Goal: Task Accomplishment & Management: Use online tool/utility

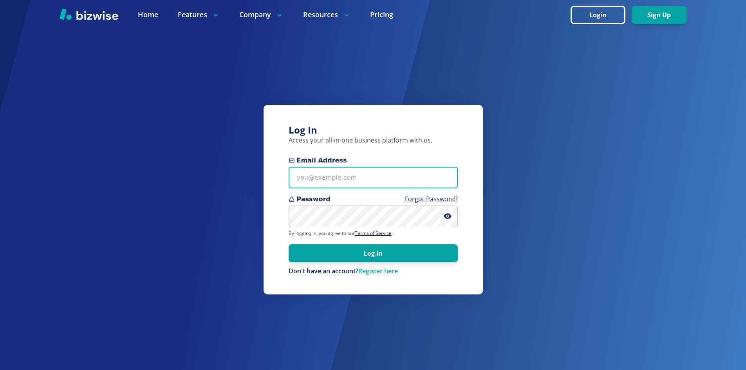
click at [357, 178] on input "Email Address" at bounding box center [373, 178] width 169 height 22
type input "[EMAIL_ADDRESS][DOMAIN_NAME]"
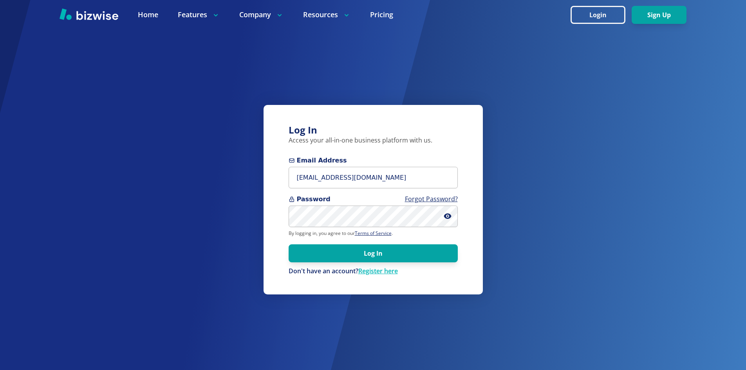
click at [461, 131] on div "Log In Access your all-in-one business platform with us. Email Address eanderse…" at bounding box center [372, 199] width 219 height 189
click at [470, 163] on div "Log In Access your all-in-one business platform with us. Email Address eanderse…" at bounding box center [372, 199] width 219 height 189
click at [412, 178] on input "[EMAIL_ADDRESS][DOMAIN_NAME]" at bounding box center [373, 178] width 169 height 22
click at [402, 180] on input "[EMAIL_ADDRESS][DOMAIN_NAME]" at bounding box center [373, 178] width 169 height 22
click at [289, 244] on button "Log In" at bounding box center [373, 253] width 169 height 18
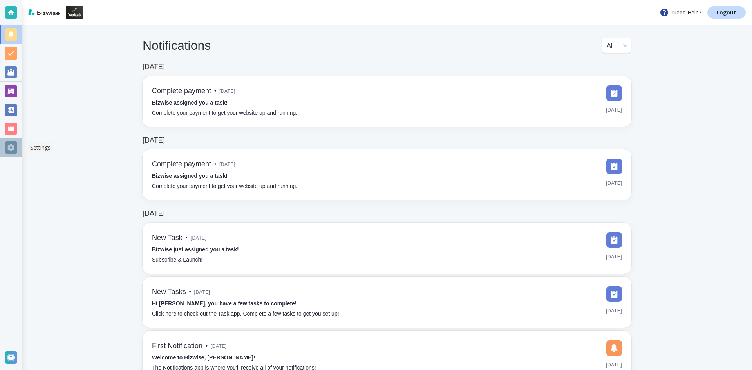
click at [9, 146] on div at bounding box center [11, 147] width 13 height 13
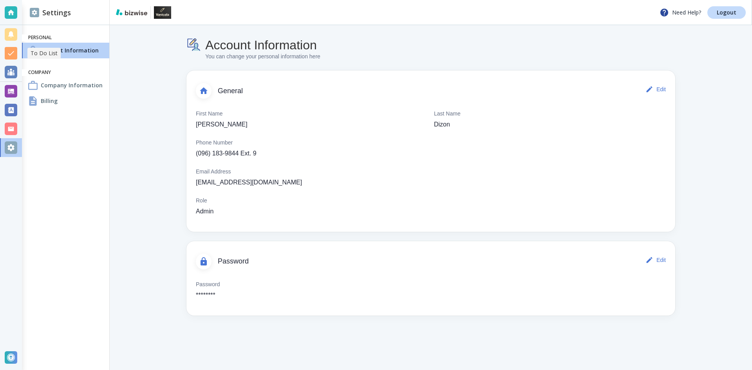
click at [13, 60] on div at bounding box center [11, 53] width 22 height 19
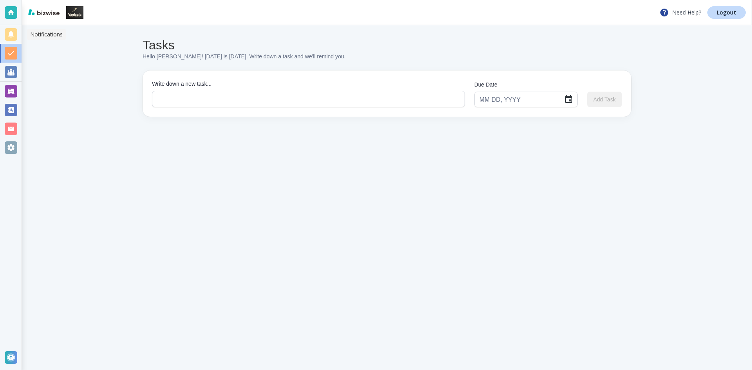
click at [14, 39] on div at bounding box center [11, 34] width 13 height 13
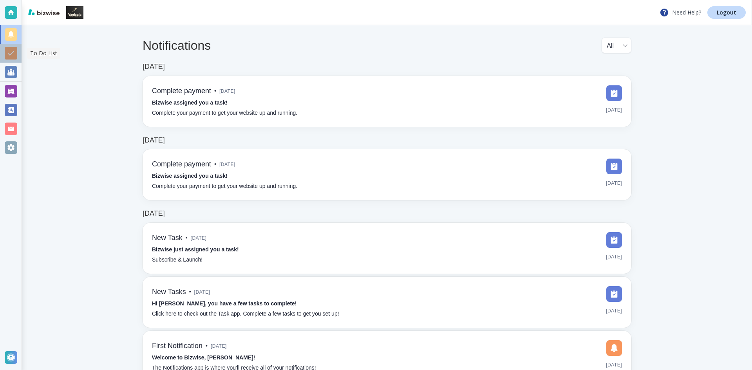
click at [14, 60] on div at bounding box center [11, 53] width 22 height 19
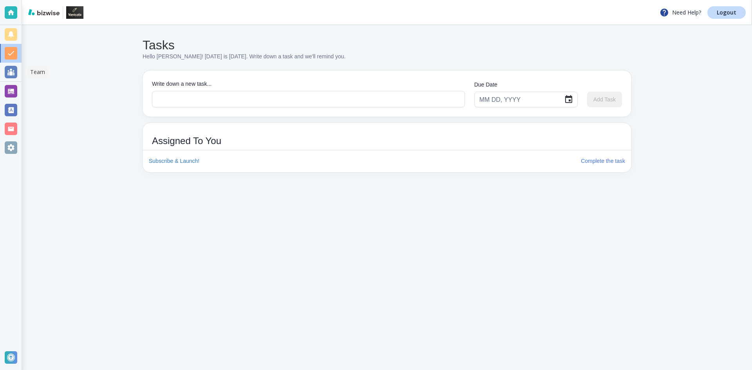
click at [12, 74] on div at bounding box center [11, 72] width 13 height 13
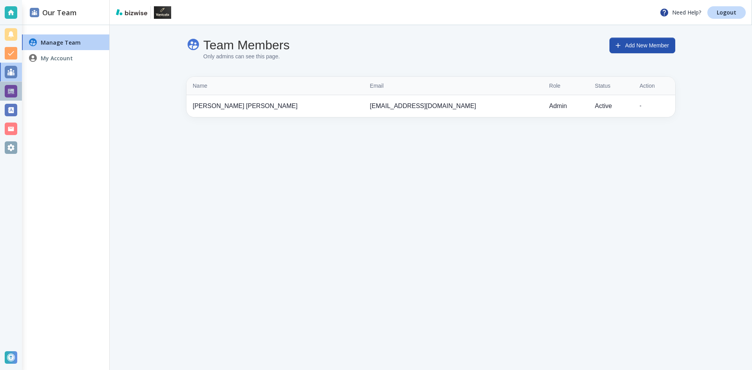
click at [10, 85] on div at bounding box center [11, 91] width 13 height 13
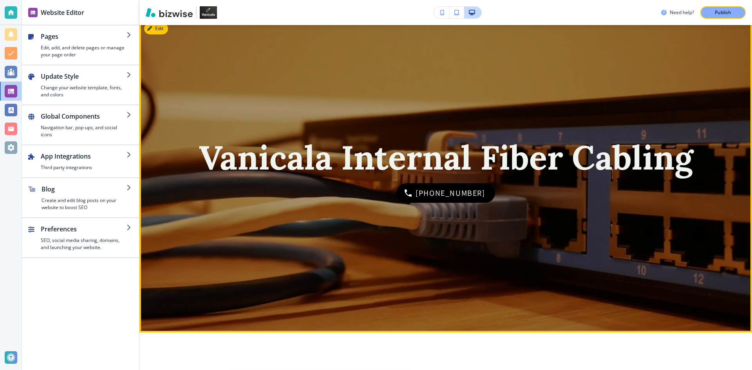
scroll to position [39, 0]
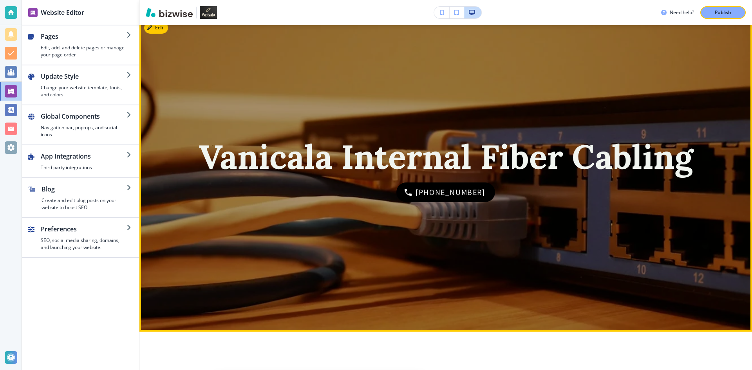
click at [328, 161] on strong "Vanicala Internal Fiber Cabling" at bounding box center [446, 156] width 494 height 43
click at [160, 33] on button "Edit" at bounding box center [156, 28] width 24 height 12
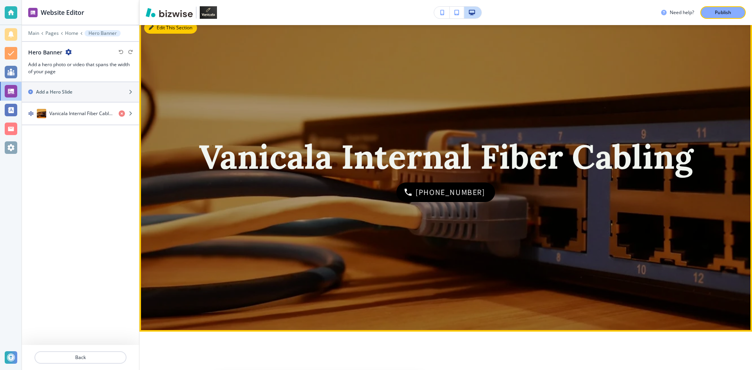
scroll to position [31, 0]
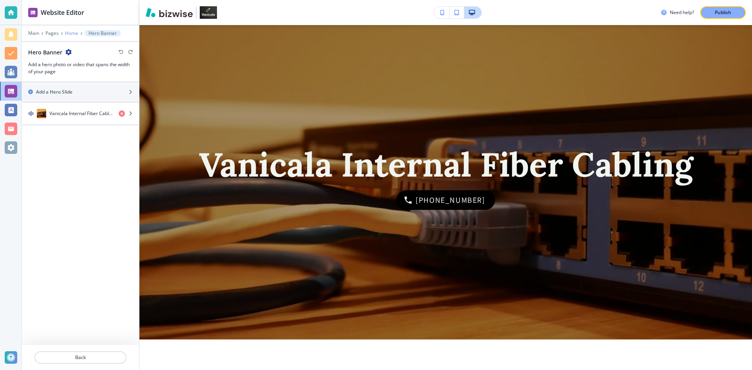
click at [76, 34] on p "Home" at bounding box center [71, 33] width 13 height 5
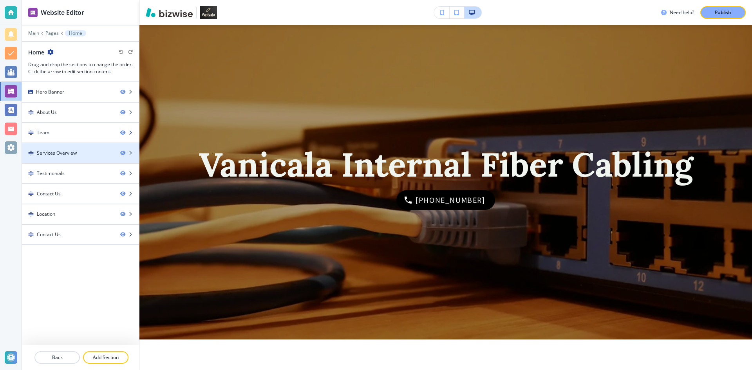
click at [74, 136] on div at bounding box center [80, 139] width 117 height 6
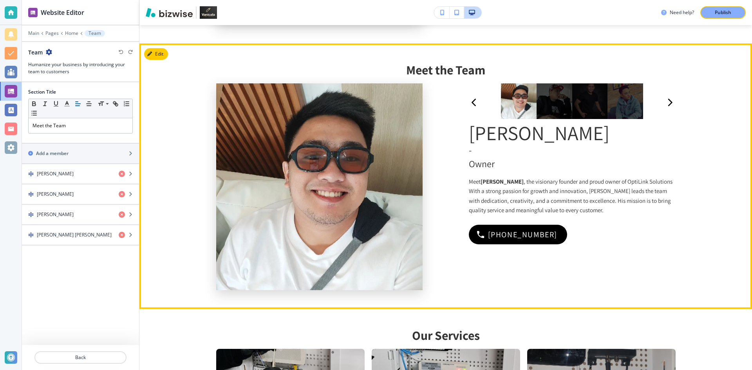
scroll to position [574, 0]
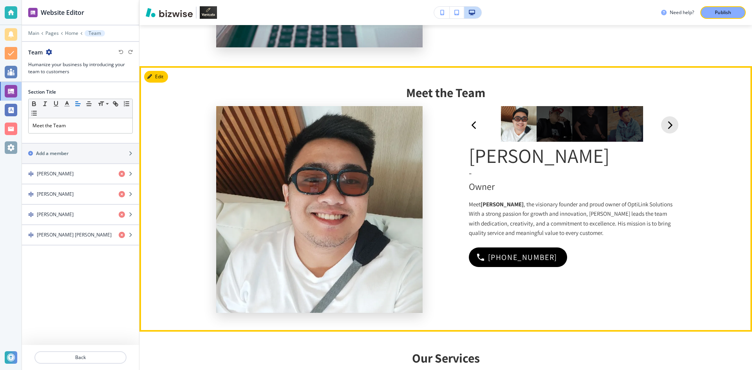
click at [667, 126] on icon "button" at bounding box center [669, 125] width 5 height 10
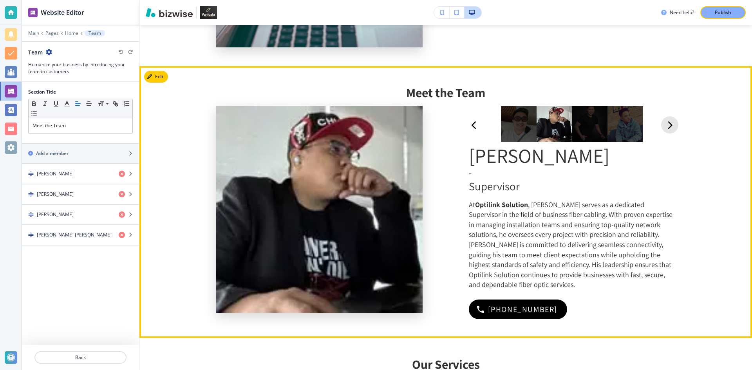
click at [667, 126] on icon "button" at bounding box center [669, 125] width 5 height 10
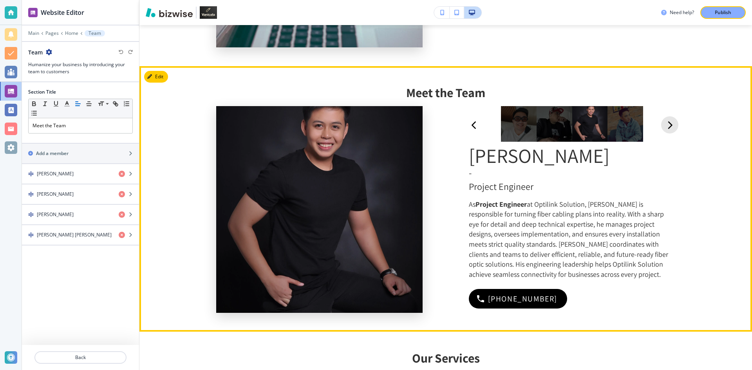
click at [667, 126] on icon "button" at bounding box center [669, 125] width 5 height 10
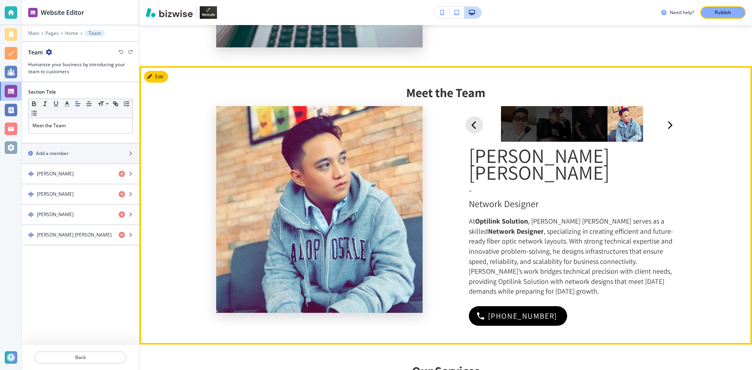
click at [471, 126] on icon "button" at bounding box center [473, 125] width 5 height 10
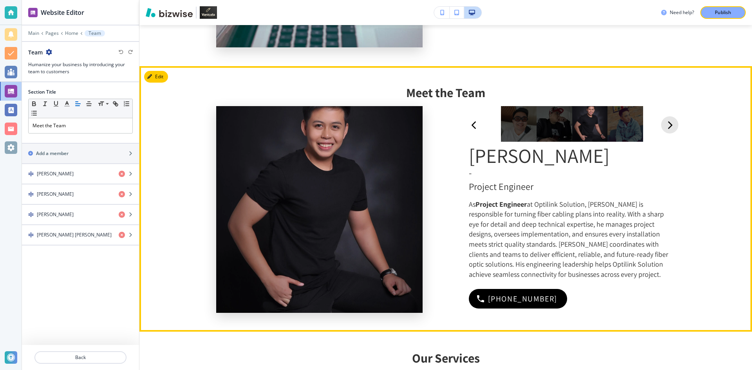
click at [661, 129] on div "button" at bounding box center [669, 124] width 17 height 17
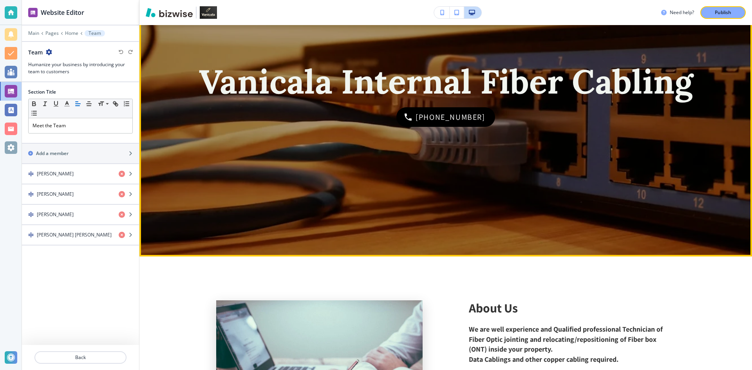
scroll to position [0, 0]
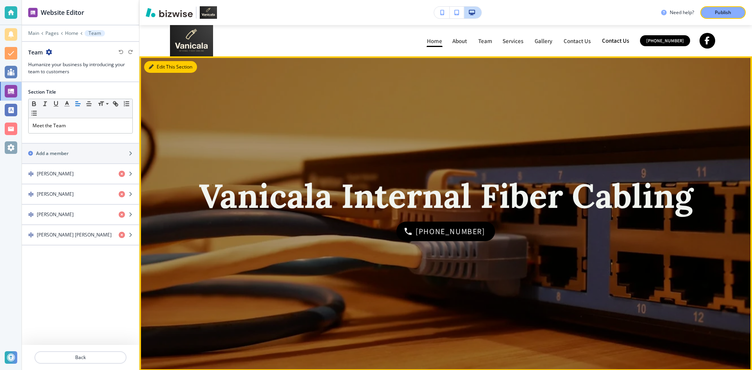
click at [155, 67] on button "Edit This Section" at bounding box center [170, 67] width 53 height 12
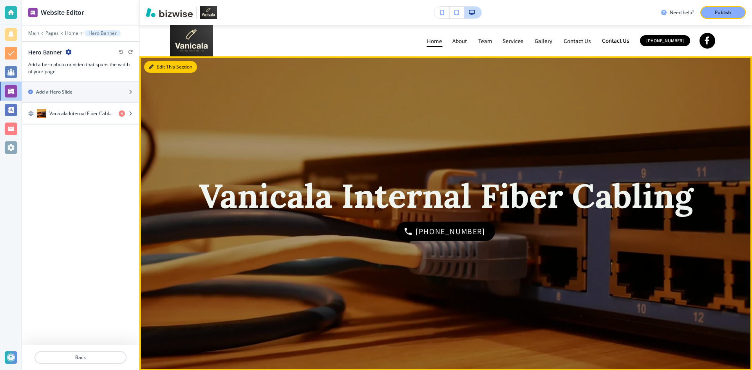
scroll to position [31, 0]
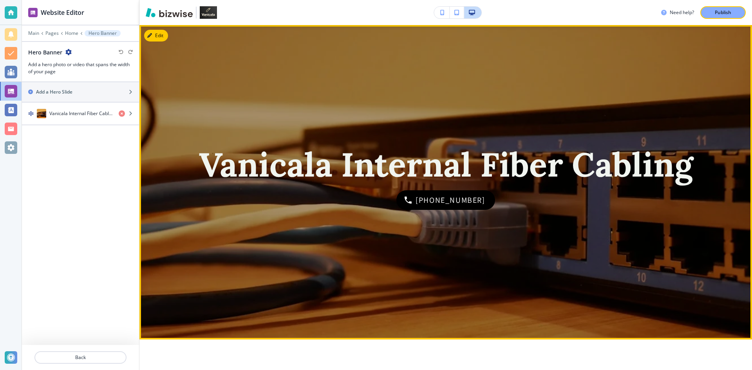
click at [436, 171] on strong "Vanicala Internal Fiber Cabling" at bounding box center [446, 164] width 494 height 43
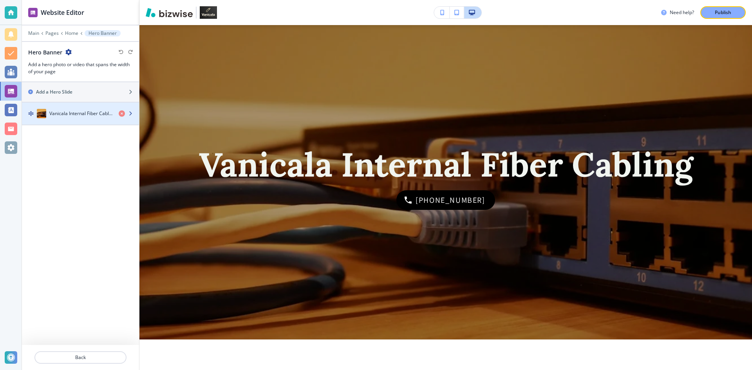
click at [83, 114] on h4 "Vanicala Internal Fiber Cabling" at bounding box center [80, 113] width 63 height 7
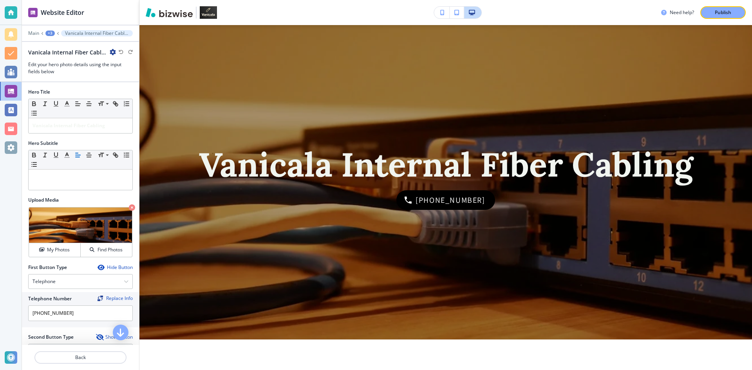
click at [95, 53] on h2 "Vanicala Internal Fiber Cabling" at bounding box center [67, 52] width 78 height 8
drag, startPoint x: 98, startPoint y: 52, endPoint x: 56, endPoint y: 55, distance: 42.4
click at [56, 55] on h2 "Vanicala Internal Fiber Cabling" at bounding box center [67, 52] width 78 height 8
click at [75, 122] on strong "Vanicala Internal Fiber Cabling" at bounding box center [68, 125] width 72 height 7
click at [72, 90] on div "Hero Title" at bounding box center [80, 91] width 105 height 7
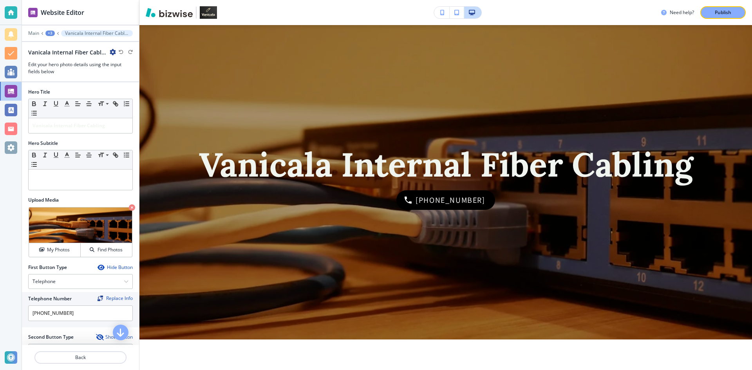
click at [68, 96] on div at bounding box center [80, 97] width 105 height 3
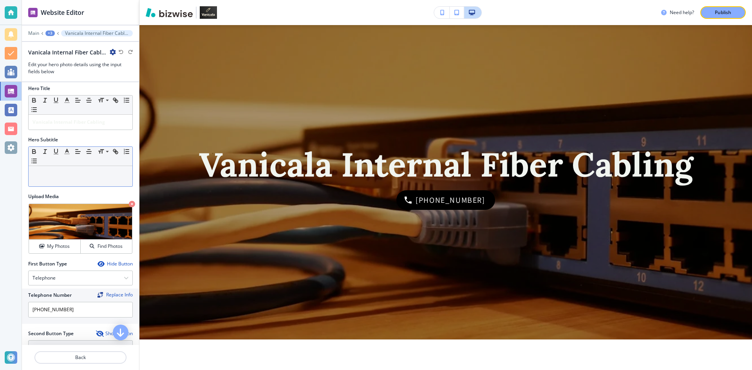
scroll to position [0, 0]
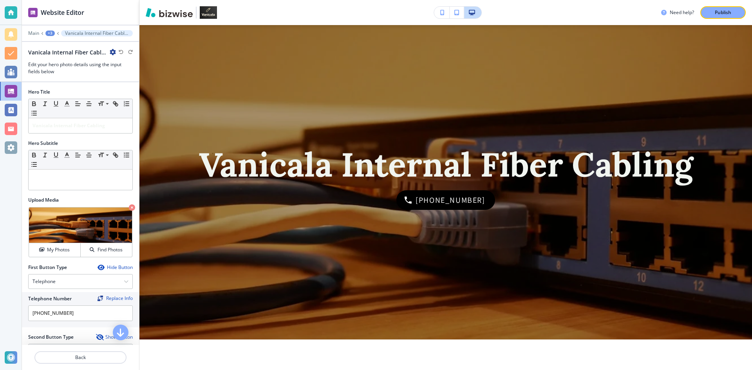
click at [111, 53] on icon "button" at bounding box center [113, 52] width 6 height 6
click at [135, 63] on p "Rename Vanicala Internal Fiber Cabling" at bounding box center [135, 65] width 40 height 7
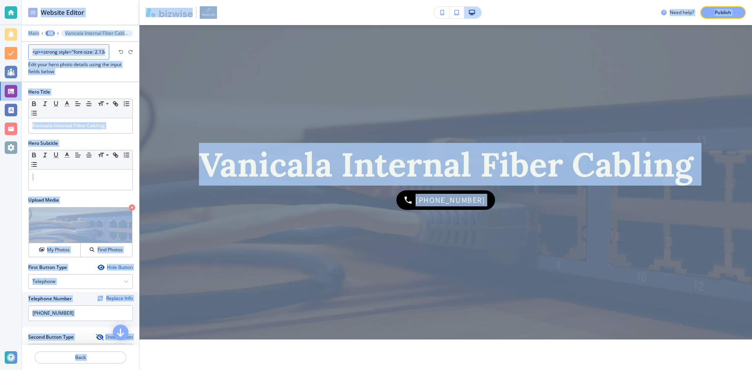
click at [99, 53] on input "<p><strong style="font-size: 2.13em; color: rgb(241, 245, 240);">Vanicala Inter…" at bounding box center [68, 52] width 81 height 16
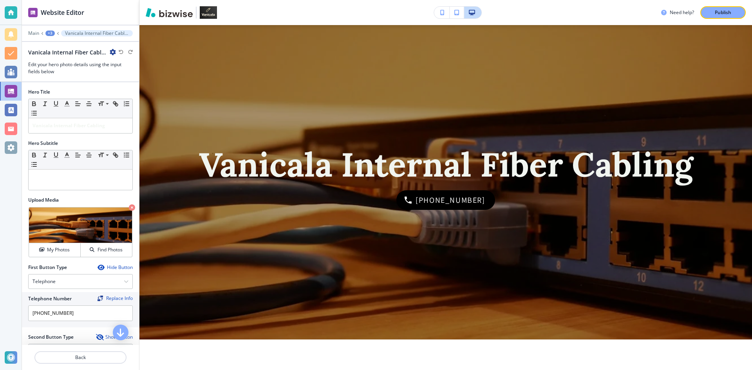
click at [101, 31] on p "Vanicala Internal Fiber Cabling" at bounding box center [97, 33] width 64 height 5
click at [91, 52] on h2 "Vanicala Internal Fiber Cabling" at bounding box center [67, 52] width 78 height 8
click at [112, 53] on icon "button" at bounding box center [113, 52] width 6 height 6
click at [132, 68] on p "Rename Vanicala Internal Fiber Cabling" at bounding box center [135, 65] width 40 height 7
click at [88, 54] on input "<p><strong style="font-size: 2.13em; color: rgb(241, 245, 240);">Vanicala Inter…" at bounding box center [68, 52] width 81 height 16
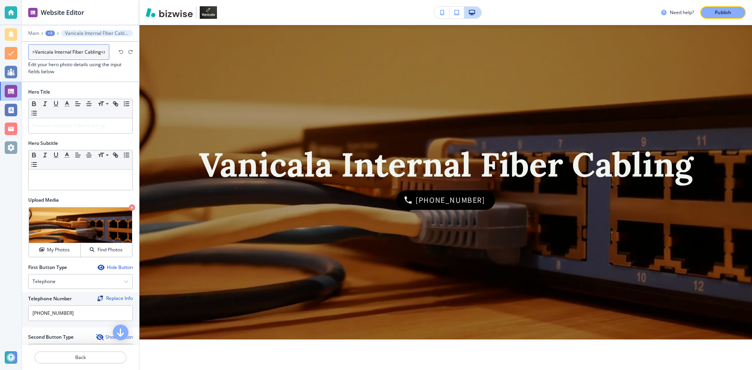
scroll to position [0, 147]
drag, startPoint x: 101, startPoint y: 52, endPoint x: 89, endPoint y: 57, distance: 12.4
click at [50, 51] on input "<p><strong style="font-size: 2.13em; color: rgb(241, 245, 240);">Vanicala Inter…" at bounding box center [68, 52] width 81 height 16
click at [88, 52] on input "<p><strong style="font-size: 2.13em; color: rgb(241, 245, 240);">Vanicala Inter…" at bounding box center [68, 52] width 81 height 16
click at [91, 53] on input "<p><strong style="font-size: 2.13em; color: rgb(241, 245, 240);">Vanicala Inter…" at bounding box center [68, 52] width 81 height 16
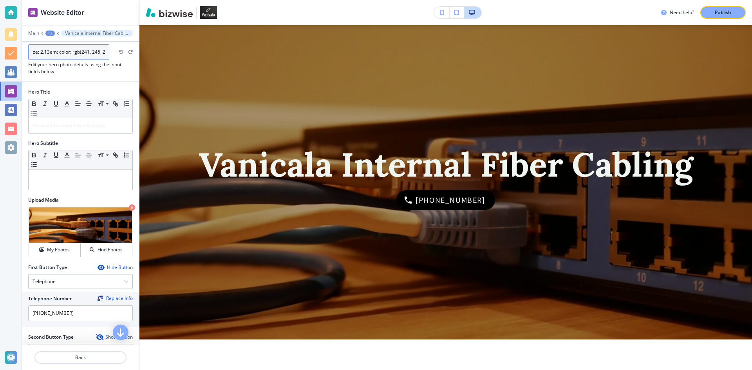
scroll to position [0, 164]
drag, startPoint x: 91, startPoint y: 53, endPoint x: 69, endPoint y: 54, distance: 22.3
click at [69, 54] on input "<p><strong style="font-size: 2.13em; color: rgb(241, 245, 240);">Vanicala Inter…" at bounding box center [68, 52] width 81 height 16
type input "<p><strong style="font-size: 2.13em; color: rgb(241, 245, 240);">Optilink Solut…"
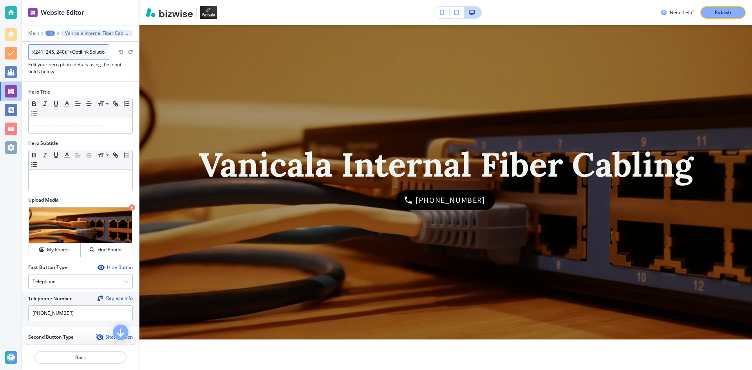
scroll to position [0, 103]
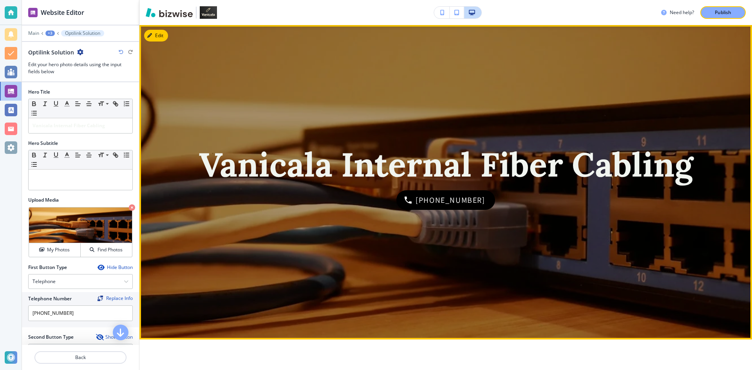
click at [184, 94] on div "Vanicala Internal Fiber Cabling [PHONE_NUMBER]" at bounding box center [445, 182] width 526 height 314
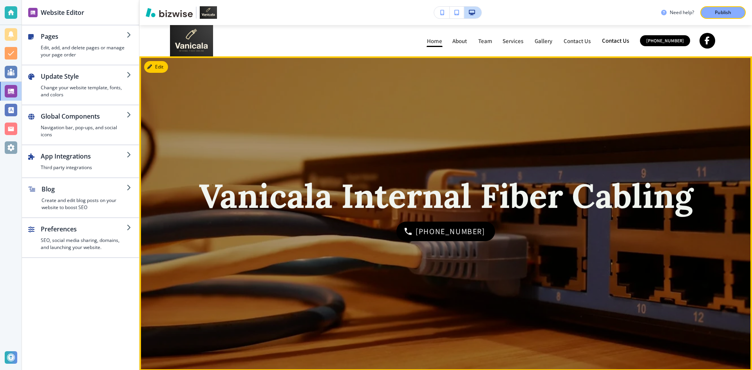
click at [146, 72] on div at bounding box center [445, 213] width 612 height 314
click at [159, 67] on button "Edit" at bounding box center [156, 67] width 24 height 12
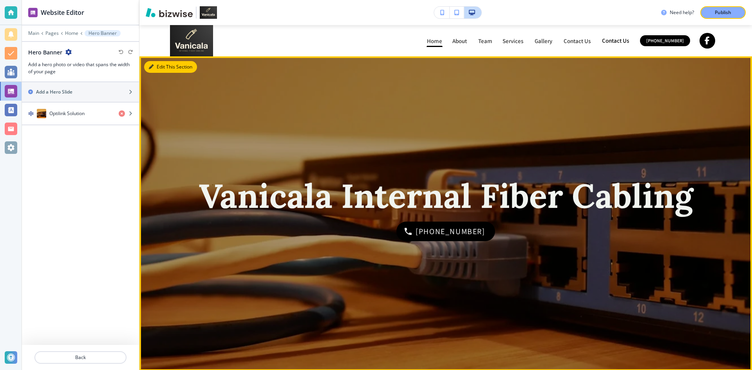
scroll to position [31, 0]
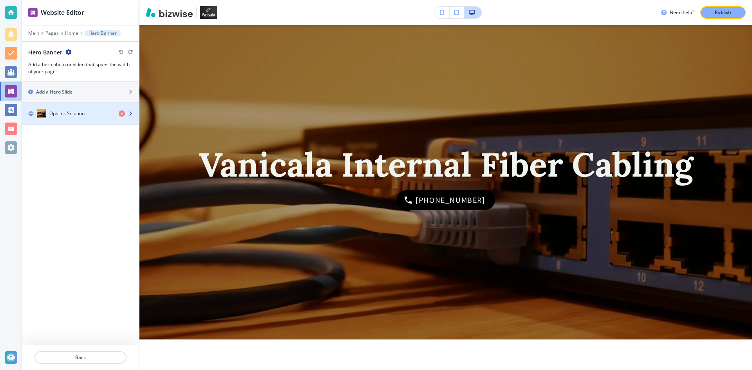
click at [72, 109] on div "Optilink Solution" at bounding box center [67, 113] width 90 height 9
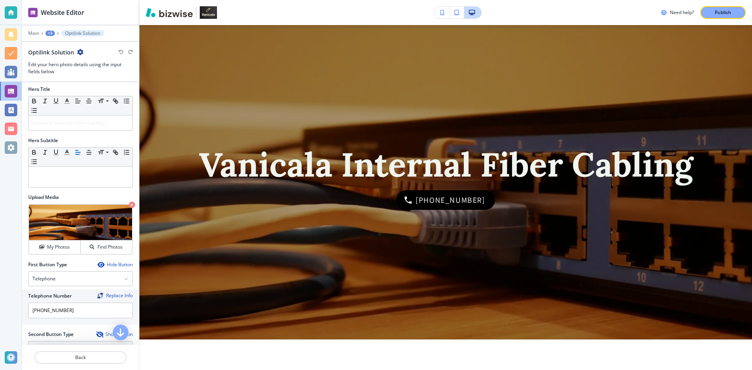
scroll to position [0, 0]
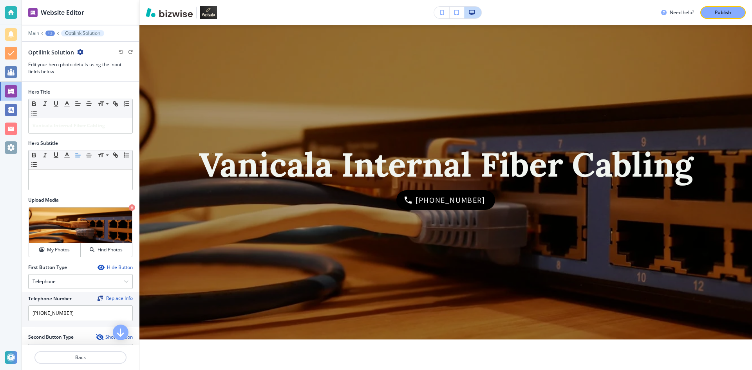
click at [92, 60] on div at bounding box center [80, 58] width 105 height 5
click at [83, 53] on div "Optilink Solution" at bounding box center [80, 52] width 105 height 8
click at [81, 52] on icon "button" at bounding box center [80, 52] width 6 height 6
click at [312, 117] on div "Vanicala Internal Fiber Cabling [PHONE_NUMBER]" at bounding box center [445, 182] width 526 height 314
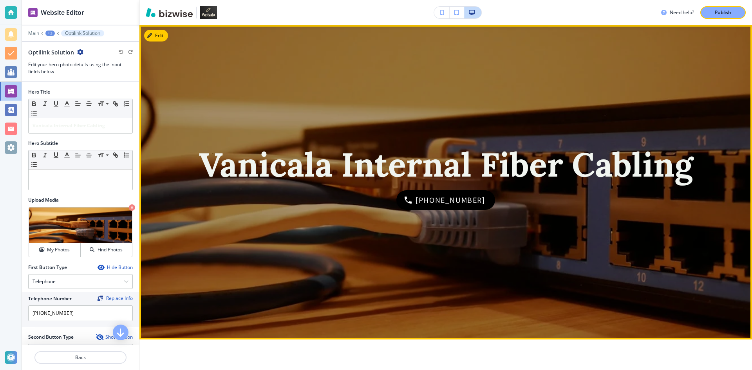
click at [422, 166] on strong "Vanicala Internal Fiber Cabling" at bounding box center [446, 164] width 494 height 43
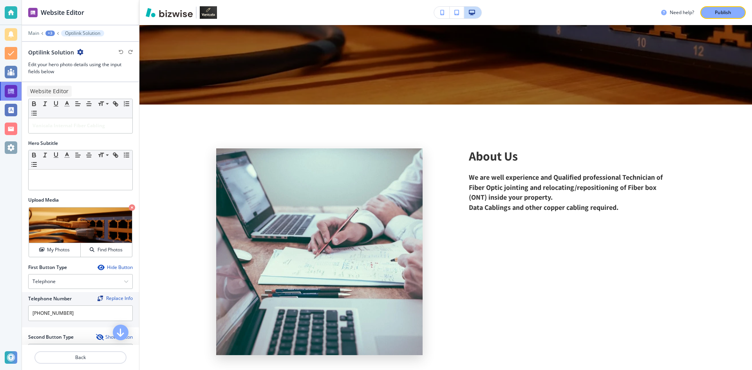
click at [12, 86] on div at bounding box center [11, 91] width 13 height 13
click at [55, 119] on div "Vanicala Internal Fiber Cabling" at bounding box center [81, 125] width 104 height 15
click at [70, 92] on div "Hero Title" at bounding box center [80, 91] width 105 height 7
click at [54, 120] on div "Vanicala Internal Fiber Cabling" at bounding box center [81, 125] width 104 height 15
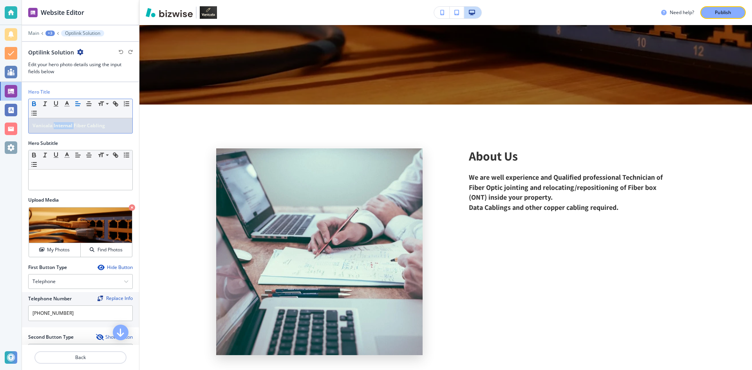
click at [54, 120] on div "Vanicala Internal Fiber Cabling" at bounding box center [81, 125] width 104 height 15
click at [91, 126] on strong "Vanicala Internal Fiber Cabling" at bounding box center [68, 125] width 72 height 7
drag, startPoint x: 108, startPoint y: 126, endPoint x: 17, endPoint y: 129, distance: 90.9
click at [17, 129] on div "Website Editor Main +3 Optilink Solution Optilink Solution Edit your hero photo…" at bounding box center [376, 185] width 752 height 370
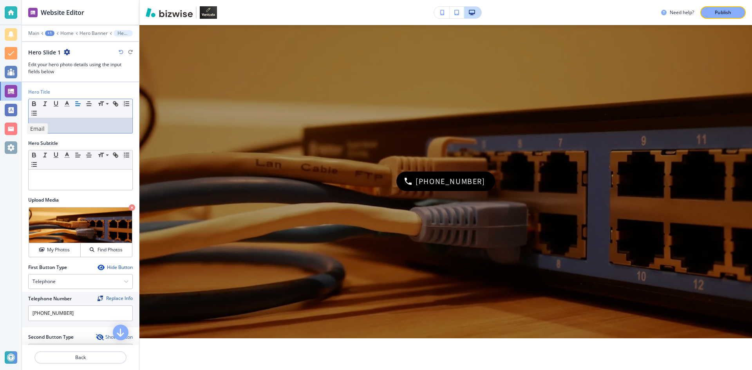
scroll to position [31, 0]
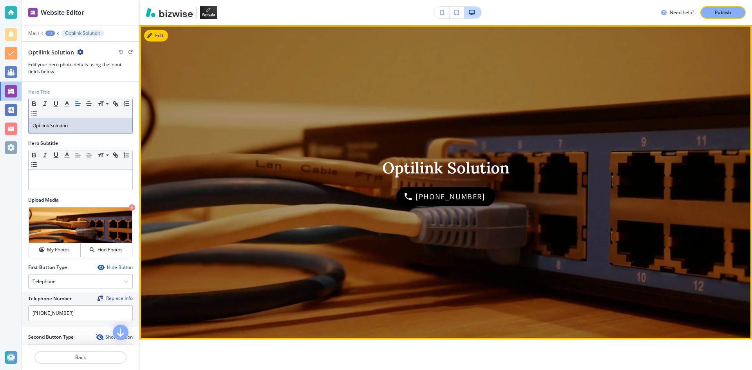
click at [211, 139] on div "Optilink Solution +639625928627" at bounding box center [445, 182] width 526 height 314
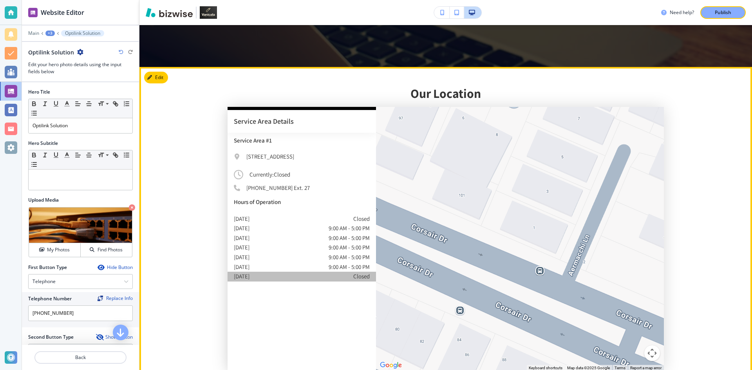
scroll to position [1402, 0]
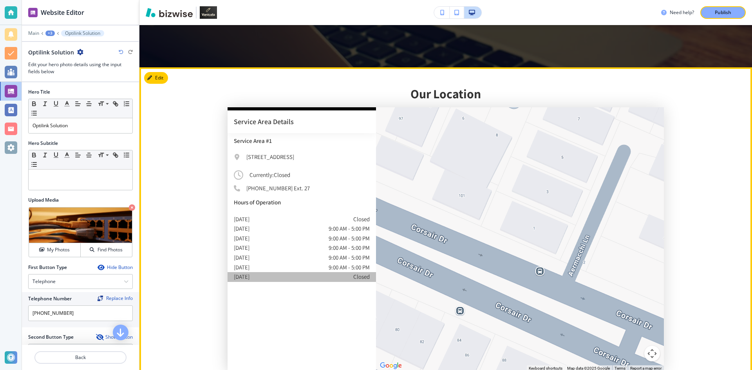
click at [274, 153] on p "[STREET_ADDRESS]" at bounding box center [270, 157] width 48 height 8
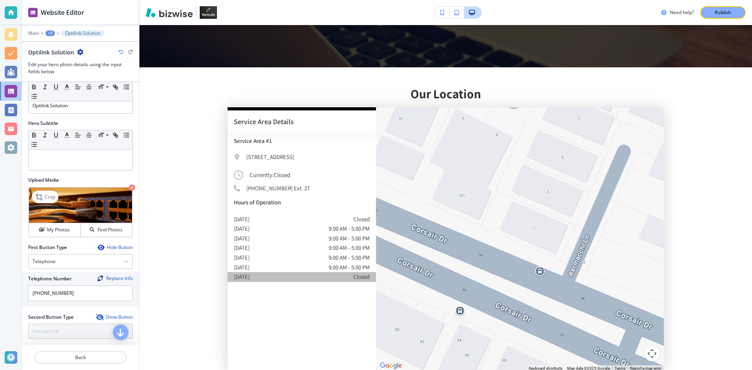
scroll to position [0, 0]
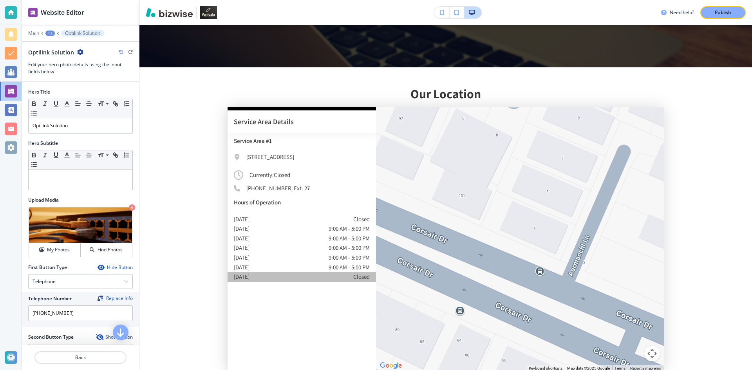
click at [89, 364] on div at bounding box center [80, 367] width 117 height 6
click at [92, 358] on p "Back" at bounding box center [80, 357] width 90 height 7
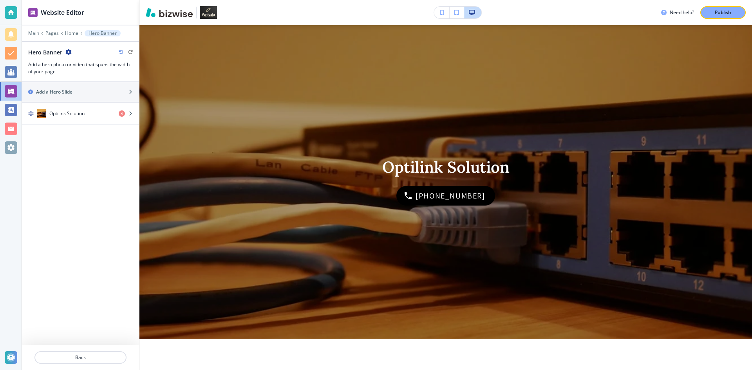
scroll to position [31, 0]
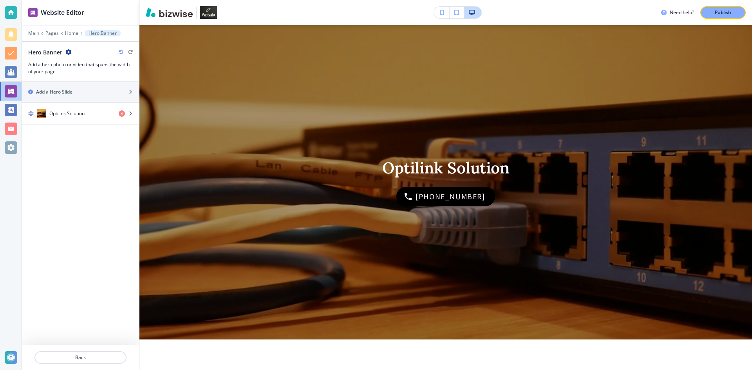
click at [65, 30] on div at bounding box center [80, 27] width 117 height 5
click at [69, 31] on p "Home" at bounding box center [71, 33] width 13 height 5
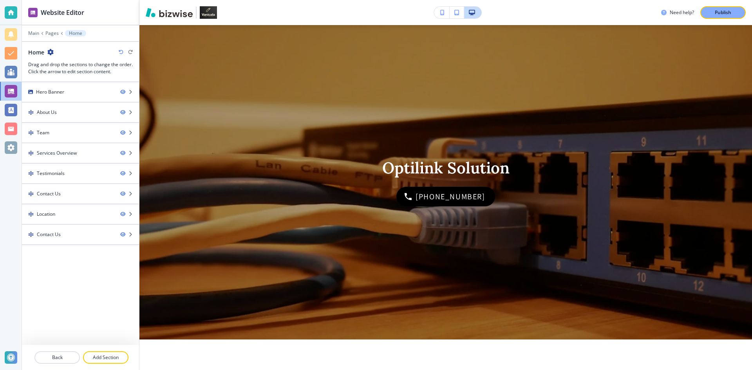
click at [40, 31] on div "Main Pages Home" at bounding box center [80, 33] width 105 height 6
click at [33, 34] on p "Main" at bounding box center [33, 33] width 11 height 5
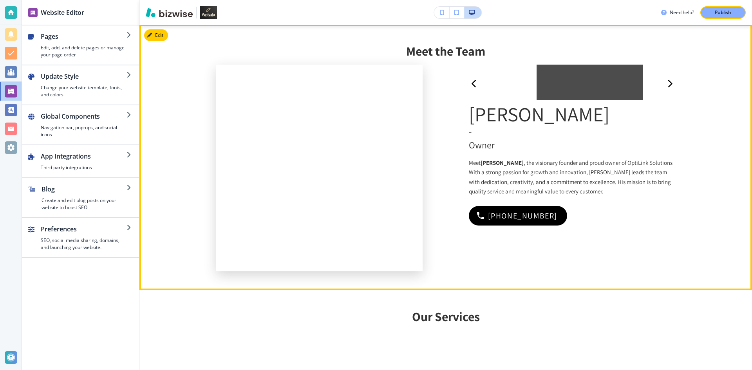
scroll to position [619, 0]
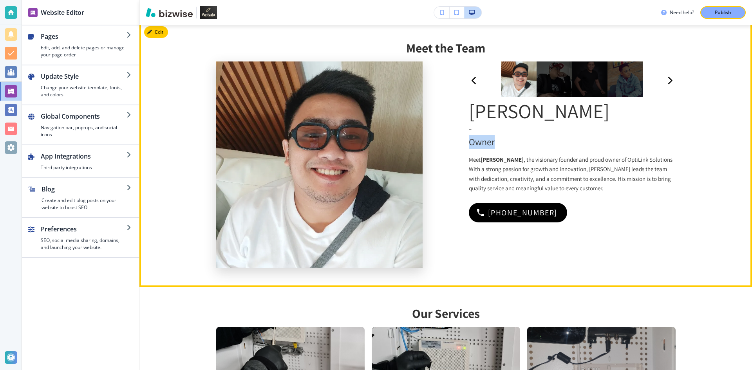
drag, startPoint x: 468, startPoint y: 138, endPoint x: 517, endPoint y: 143, distance: 49.5
click at [517, 143] on p "Owner" at bounding box center [572, 142] width 207 height 14
click at [518, 143] on p "Owner" at bounding box center [572, 142] width 207 height 14
click at [560, 69] on div at bounding box center [554, 79] width 36 height 36
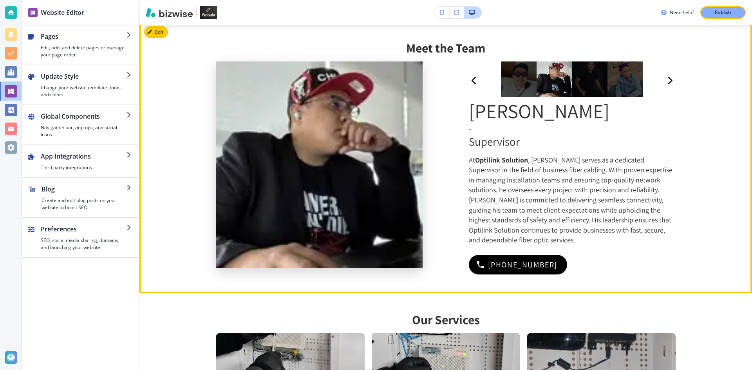
click at [647, 80] on div at bounding box center [572, 79] width 178 height 37
click at [631, 80] on div at bounding box center [625, 79] width 36 height 36
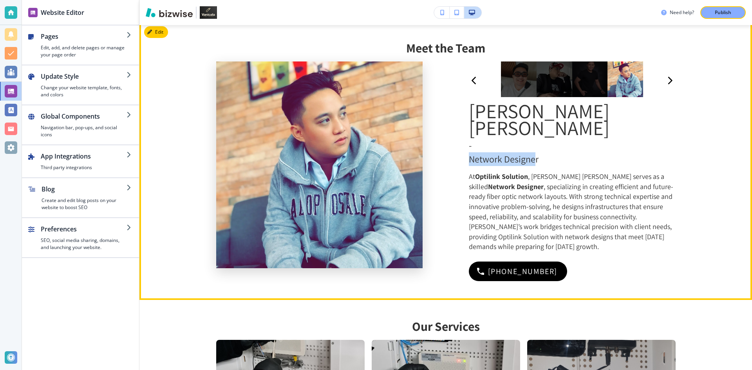
drag, startPoint x: 467, startPoint y: 140, endPoint x: 532, endPoint y: 143, distance: 64.7
click at [532, 152] on p "Network Designer ﻿" at bounding box center [572, 159] width 207 height 14
click at [547, 152] on p "Network Designer ﻿" at bounding box center [572, 159] width 207 height 14
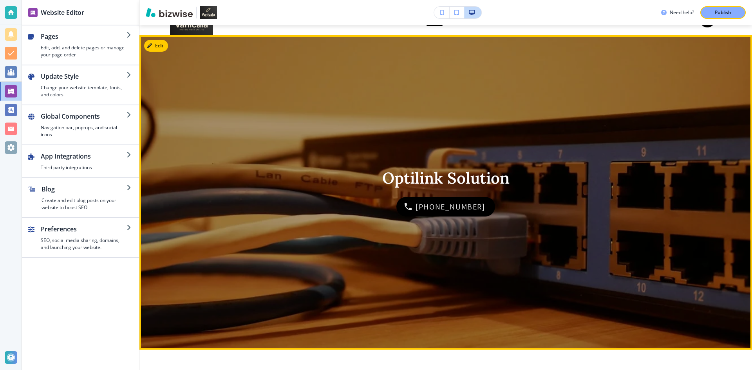
scroll to position [0, 0]
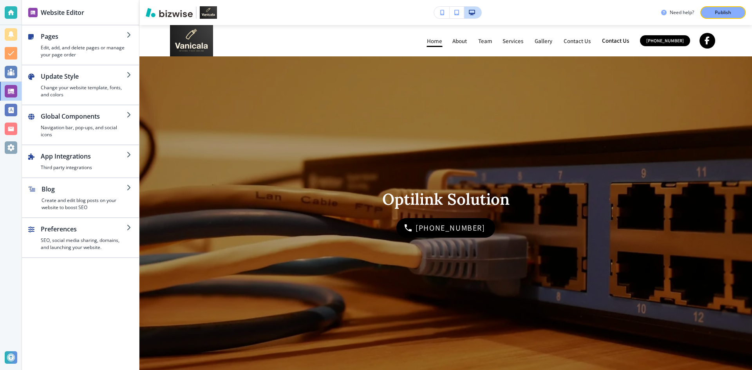
click at [441, 11] on icon "button" at bounding box center [442, 12] width 4 height 5
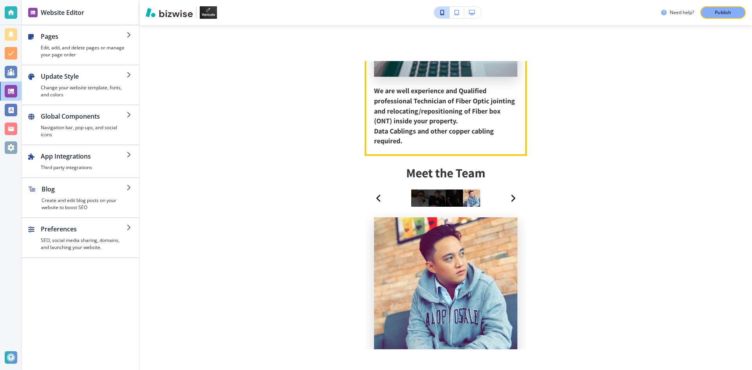
scroll to position [548, 0]
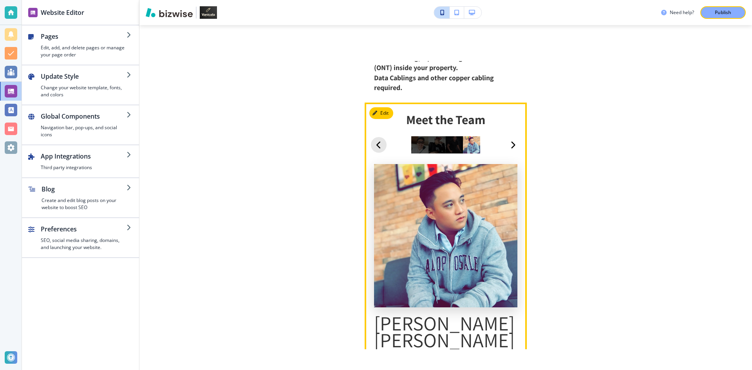
click at [380, 141] on icon "button" at bounding box center [378, 145] width 5 height 9
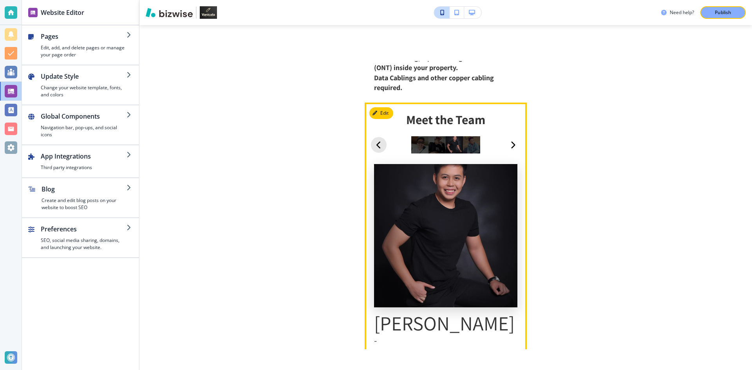
click at [380, 141] on icon "button" at bounding box center [378, 145] width 5 height 9
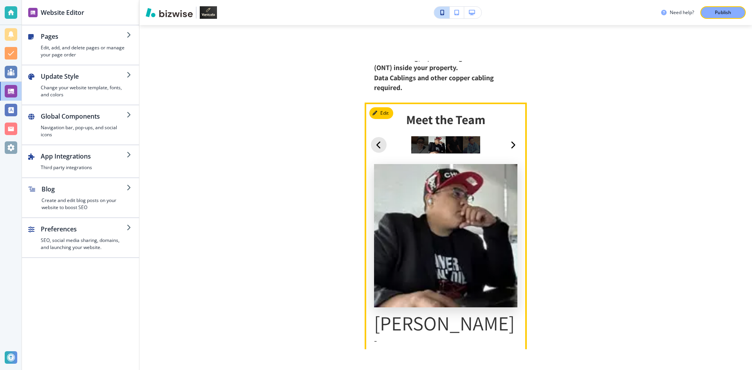
click at [380, 141] on icon "button" at bounding box center [378, 145] width 5 height 9
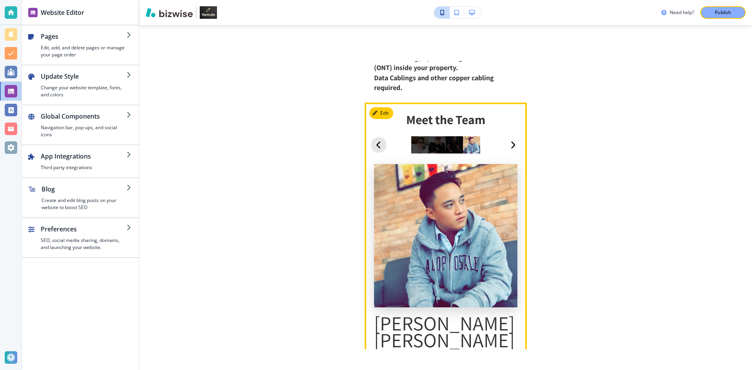
click at [380, 141] on icon "button" at bounding box center [378, 145] width 5 height 9
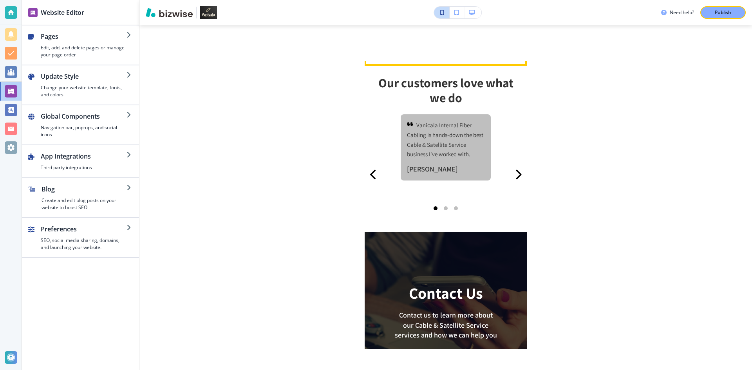
scroll to position [1566, 0]
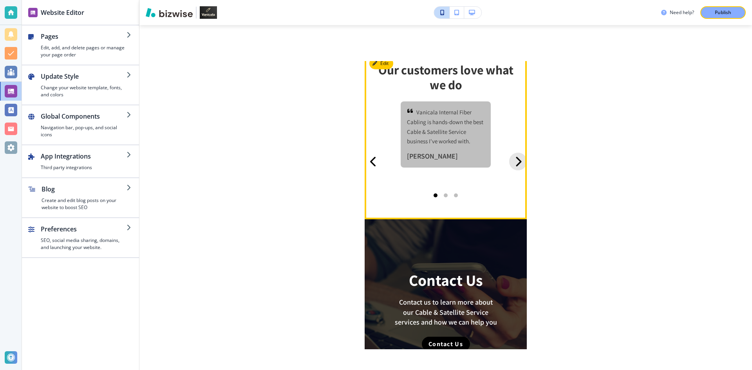
click at [514, 155] on icon "button" at bounding box center [517, 161] width 7 height 13
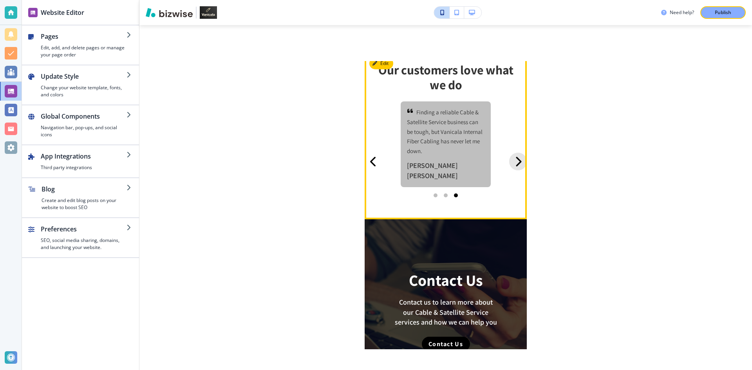
click at [514, 155] on icon "button" at bounding box center [517, 161] width 7 height 13
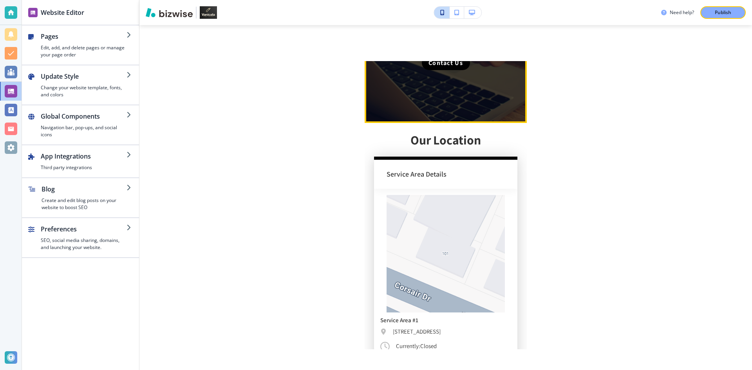
scroll to position [1879, 0]
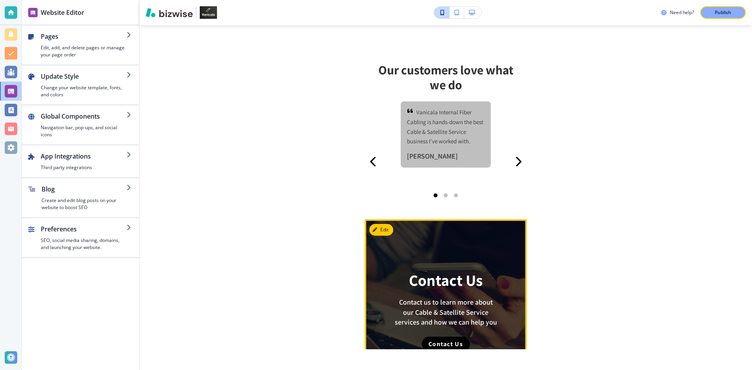
drag, startPoint x: 463, startPoint y: 217, endPoint x: 468, endPoint y: 218, distance: 5.5
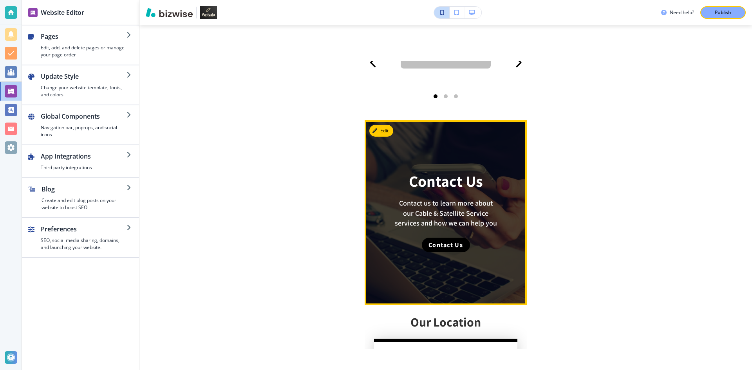
scroll to position [1791, 0]
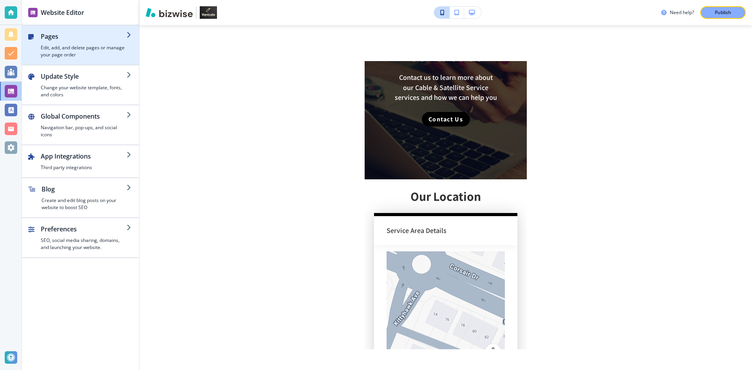
click at [99, 43] on div "button" at bounding box center [84, 42] width 86 height 3
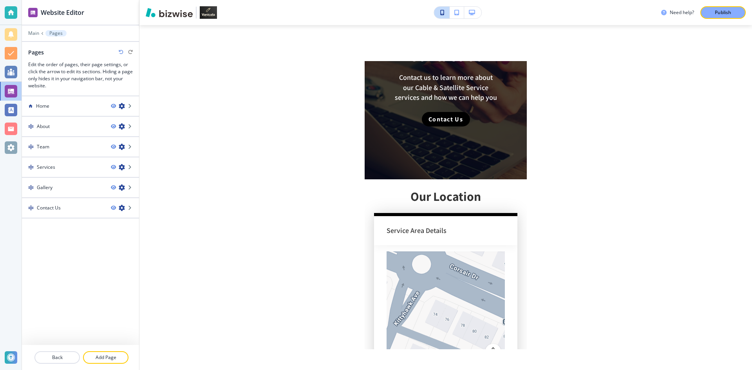
click at [14, 87] on div at bounding box center [11, 91] width 13 height 13
click at [452, 7] on button "button" at bounding box center [456, 13] width 14 height 12
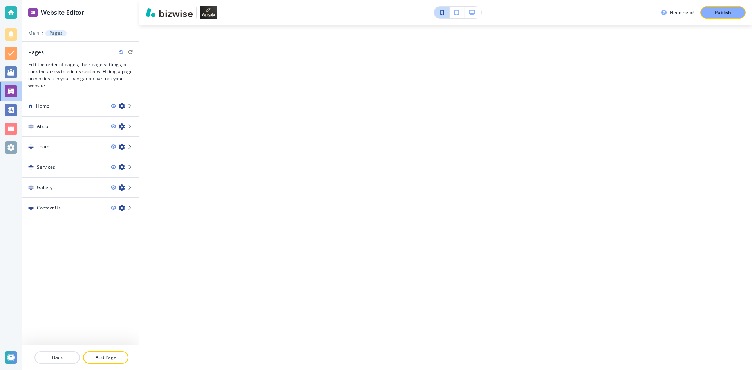
click at [456, 10] on icon "button" at bounding box center [456, 12] width 5 height 5
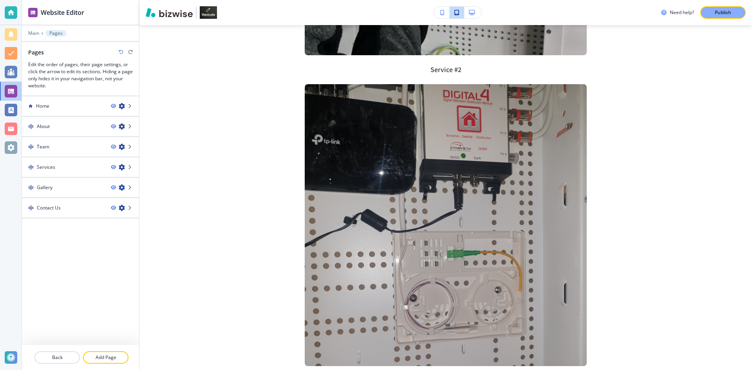
scroll to position [1806, 0]
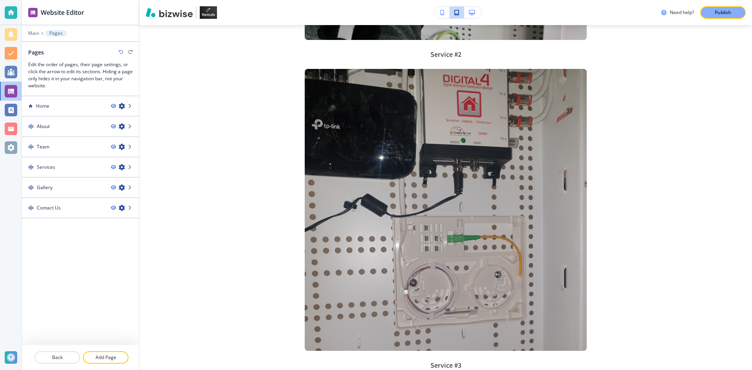
click at [461, 11] on button "button" at bounding box center [456, 13] width 14 height 12
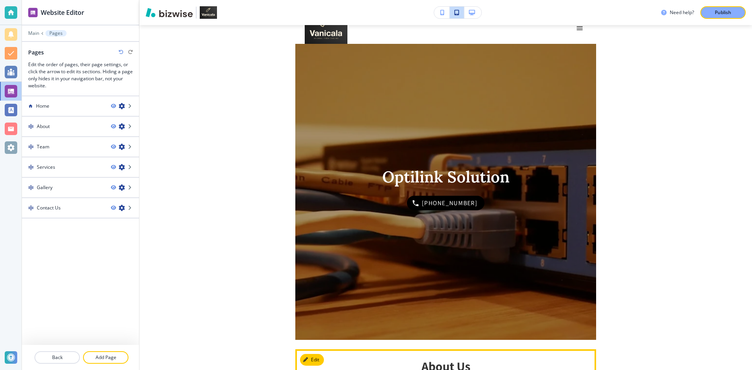
scroll to position [0, 0]
